Goal: Check status: Check status

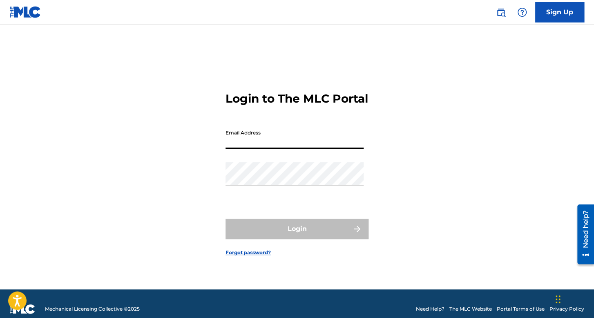
click at [284, 140] on input "Email Address" at bounding box center [294, 136] width 138 height 23
type input "[EMAIL_ADDRESS][DOMAIN_NAME]"
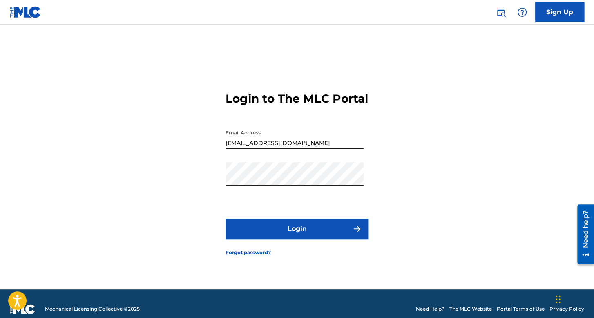
click at [299, 236] on button "Login" at bounding box center [296, 229] width 143 height 20
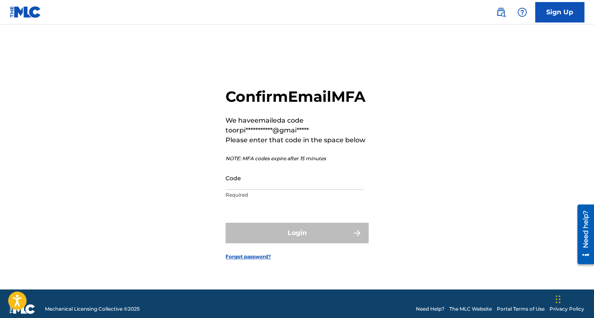
click at [273, 186] on input "Code" at bounding box center [294, 177] width 138 height 23
paste input "448044"
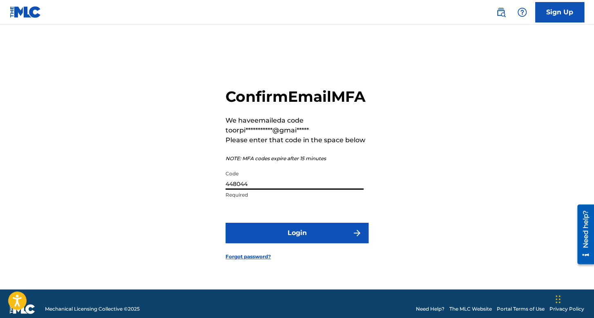
type input "448044"
click at [320, 242] on button "Login" at bounding box center [296, 233] width 143 height 20
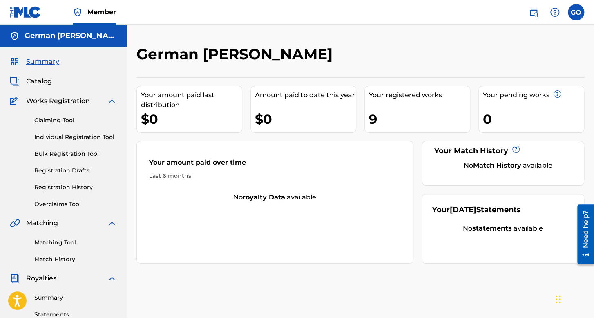
click at [63, 185] on link "Registration History" at bounding box center [75, 187] width 83 height 9
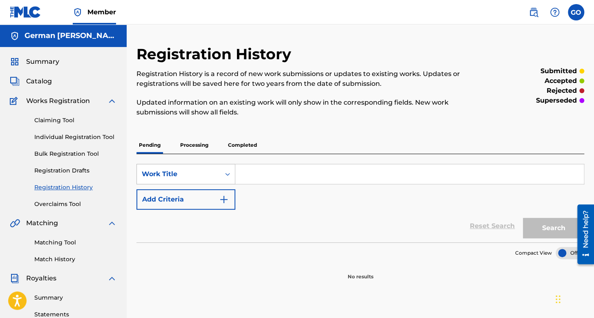
scroll to position [82, 0]
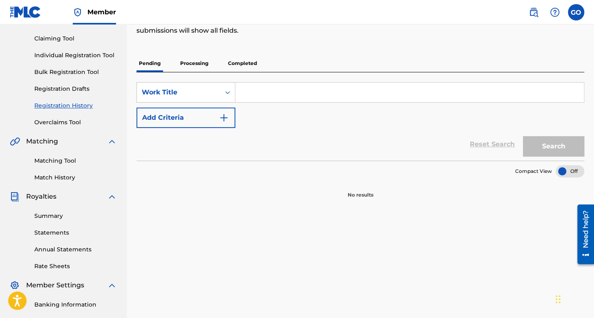
click at [194, 60] on p "Processing" at bounding box center [194, 63] width 33 height 17
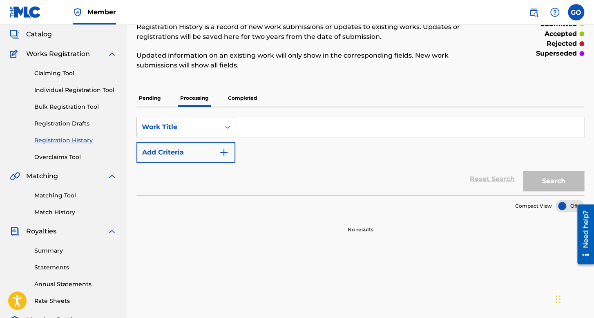
scroll to position [82, 0]
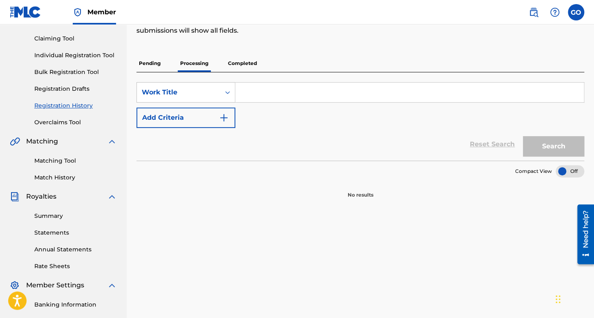
click at [254, 66] on p "Completed" at bounding box center [242, 63] width 34 height 17
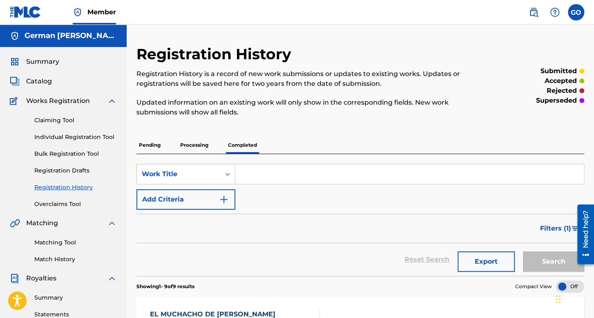
click at [570, 8] on label at bounding box center [576, 12] width 16 height 16
click at [576, 12] on input "GO German Orpineda Hernnadez orpinedagerman1@gmail.com Notification Preferences…" at bounding box center [576, 12] width 0 height 0
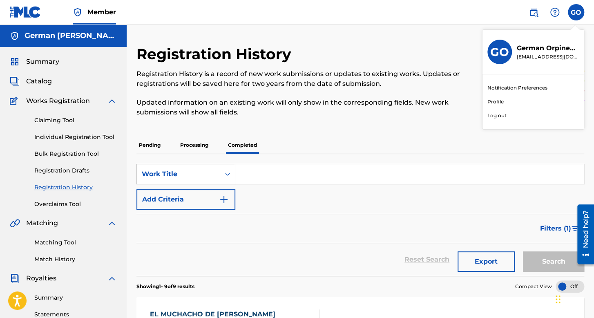
click at [497, 110] on div "Notification Preferences Profile Log out" at bounding box center [532, 101] width 101 height 55
click at [576, 12] on input "GO German Orpineda Hernnadez orpinedagerman1@gmail.com Notification Preferences…" at bounding box center [576, 12] width 0 height 0
click at [501, 115] on p "Log out" at bounding box center [496, 115] width 19 height 7
click at [576, 12] on input "GO German Orpineda Hernnadez orpinedagerman1@gmail.com Notification Preferences…" at bounding box center [576, 12] width 0 height 0
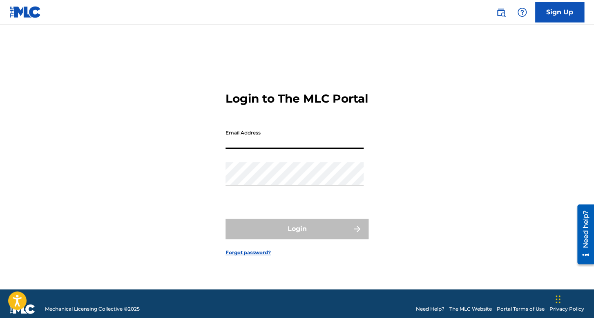
click at [290, 146] on input "Email Address" at bounding box center [294, 136] width 138 height 23
type input "[EMAIL_ADDRESS][DOMAIN_NAME]"
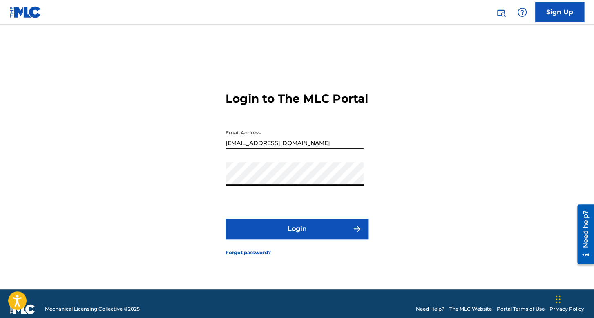
click at [306, 232] on button "Login" at bounding box center [296, 229] width 143 height 20
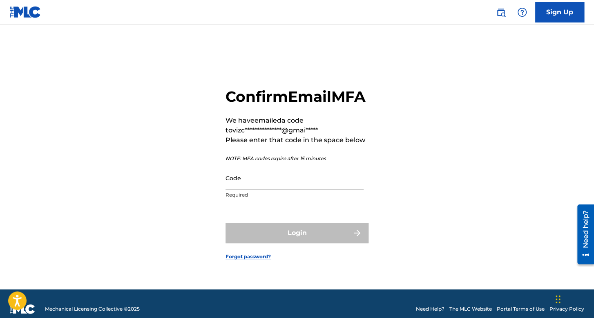
click at [304, 186] on input "Code" at bounding box center [294, 177] width 138 height 23
paste input "415236"
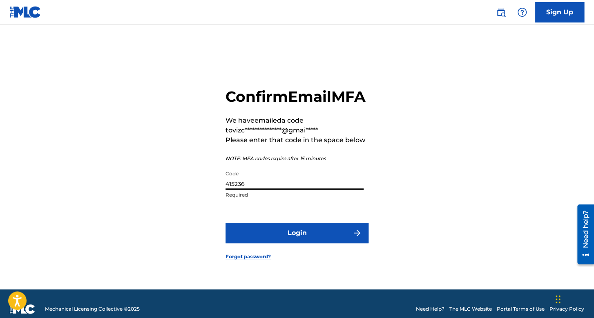
type input "415236"
click at [320, 243] on button "Login" at bounding box center [296, 233] width 143 height 20
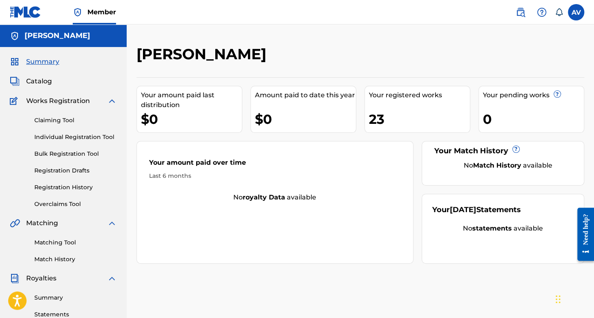
click at [74, 182] on div "Claiming Tool Individual Registration Tool Bulk Registration Tool Registration …" at bounding box center [63, 157] width 107 height 103
click at [75, 185] on link "Registration History" at bounding box center [75, 187] width 83 height 9
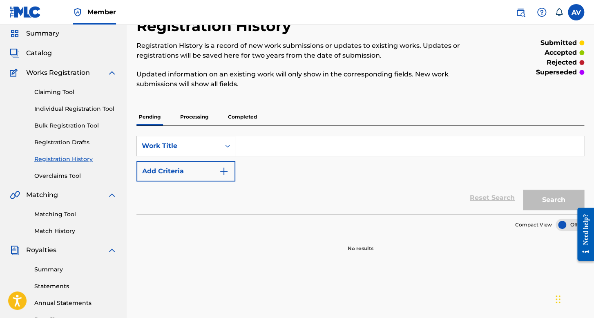
scroll to position [41, 0]
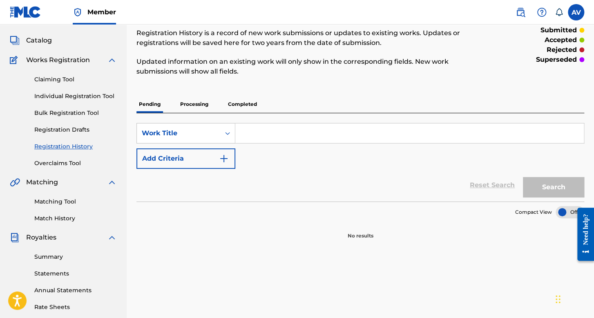
click at [196, 102] on p "Processing" at bounding box center [194, 104] width 33 height 17
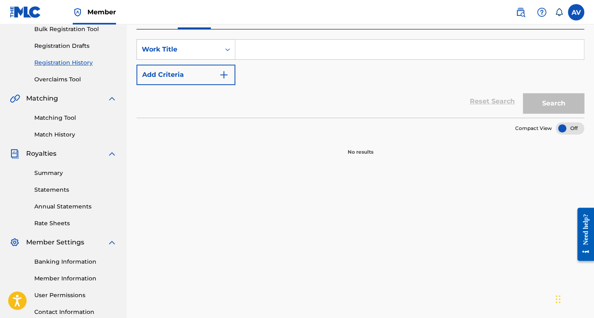
scroll to position [82, 0]
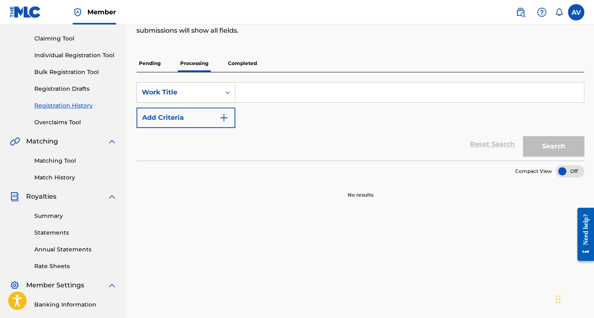
click at [239, 64] on p "Completed" at bounding box center [242, 63] width 34 height 17
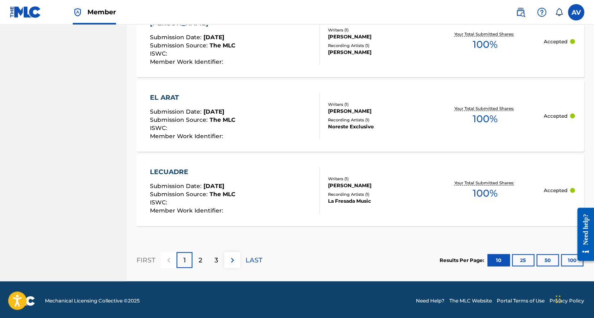
scroll to position [814, 0]
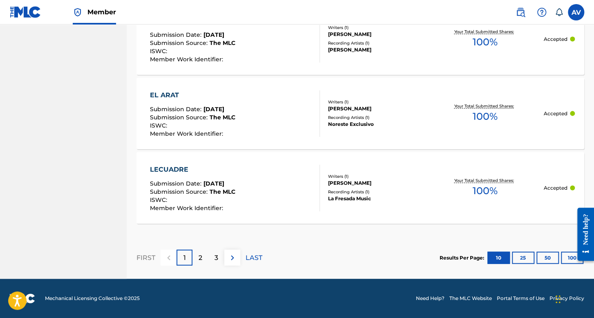
click at [526, 260] on button "25" at bounding box center [523, 258] width 22 height 12
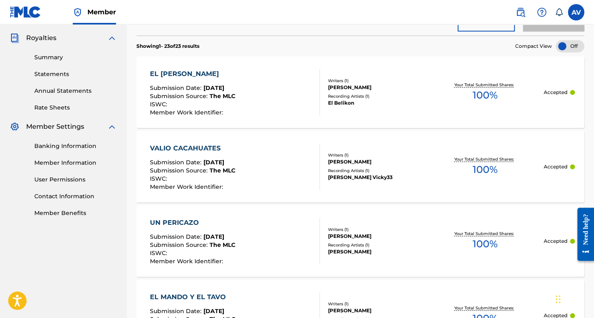
scroll to position [245, 0]
